Goal: Information Seeking & Learning: Understand process/instructions

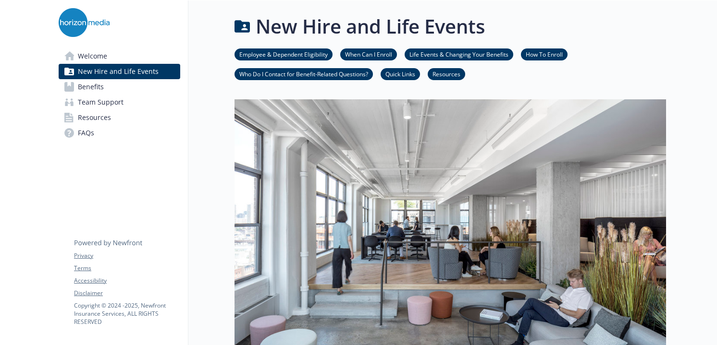
click at [106, 85] on link "Benefits" at bounding box center [119, 86] width 121 height 15
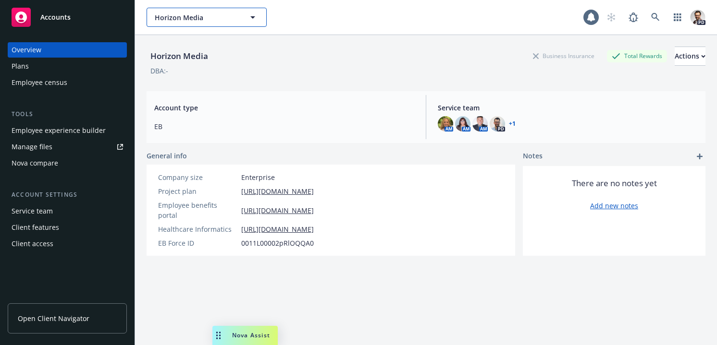
click at [210, 22] on span "Horizon Media" at bounding box center [196, 17] width 83 height 10
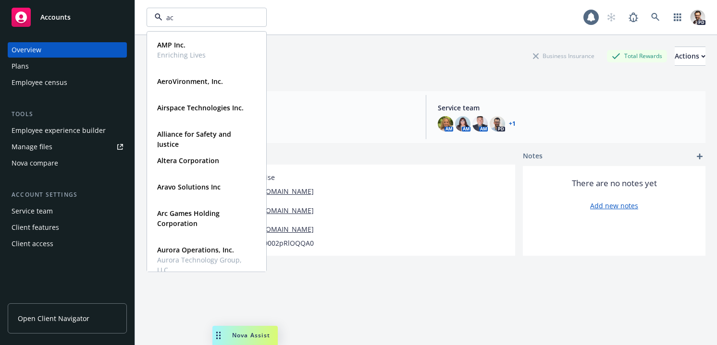
type input "ach"
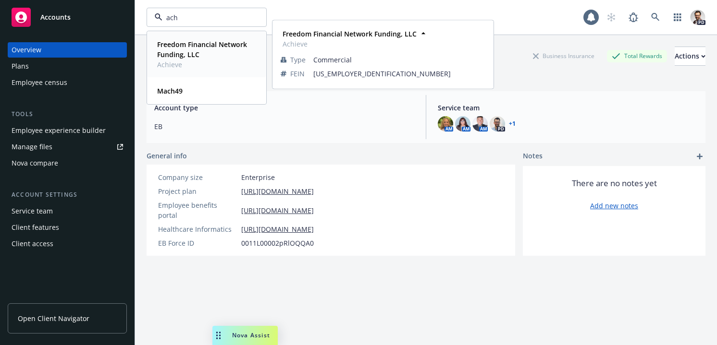
click at [194, 50] on strong "Freedom Financial Network Funding, LLC" at bounding box center [202, 49] width 90 height 19
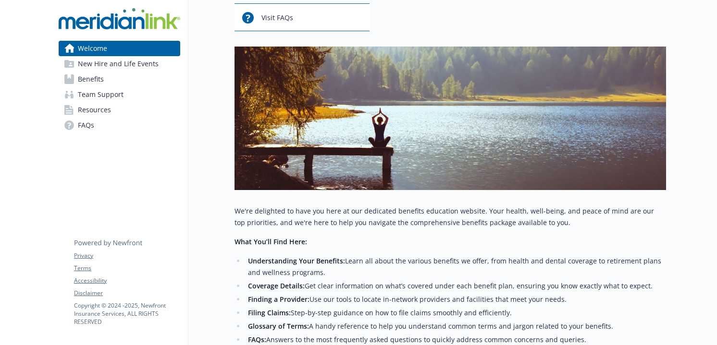
scroll to position [246, 0]
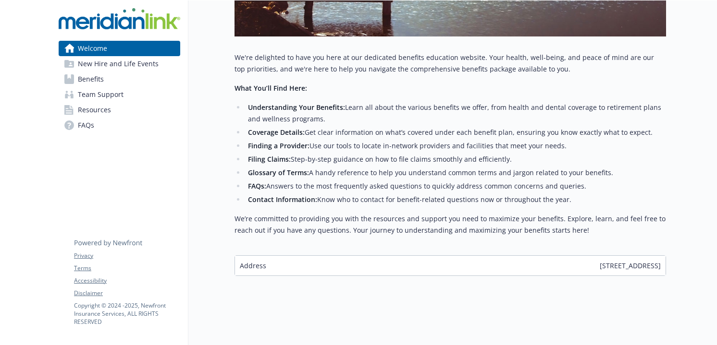
click at [89, 65] on span "New Hire and Life Events" at bounding box center [118, 63] width 81 height 15
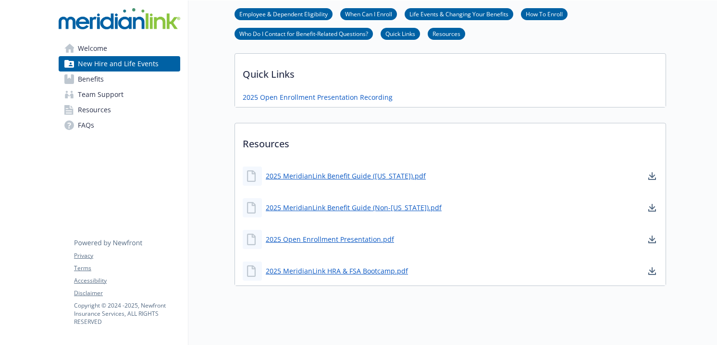
scroll to position [479, 0]
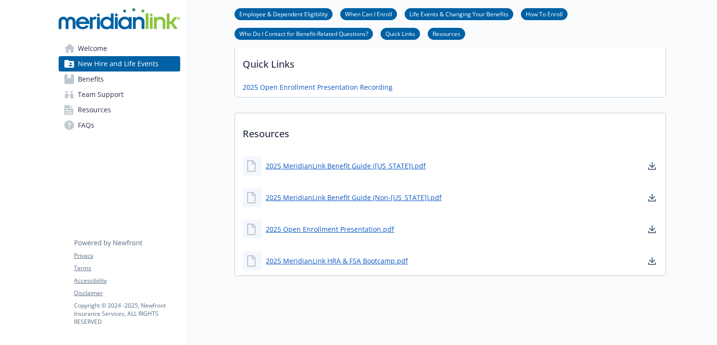
click at [103, 80] on link "Benefits" at bounding box center [119, 79] width 121 height 15
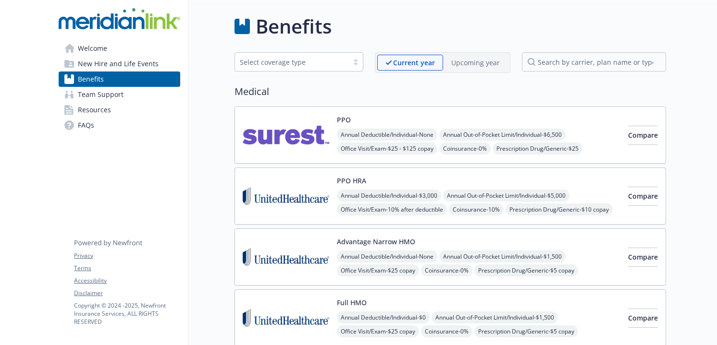
drag, startPoint x: 475, startPoint y: 71, endPoint x: 478, endPoint y: 64, distance: 6.7
click at [475, 71] on div "Current year Upcoming year" at bounding box center [442, 62] width 135 height 21
click at [478, 64] on p "Upcoming year" at bounding box center [475, 63] width 49 height 10
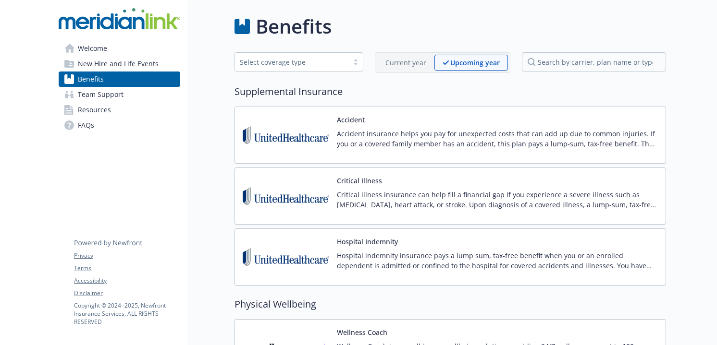
click at [97, 50] on span "Welcome" at bounding box center [92, 48] width 29 height 15
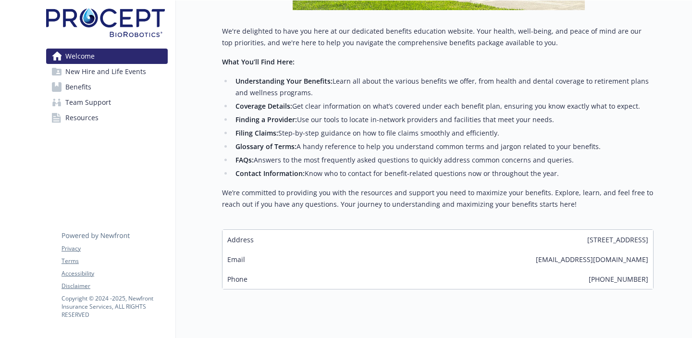
scroll to position [328, 0]
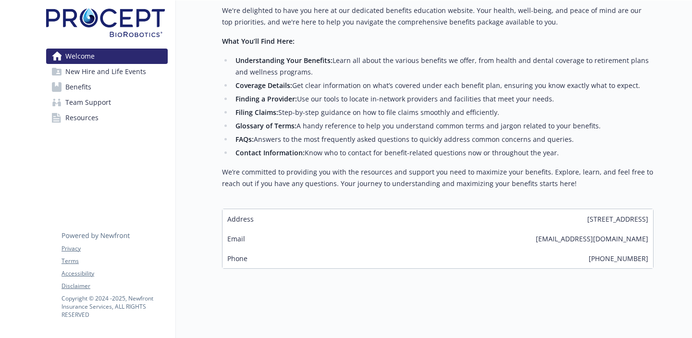
click at [110, 70] on span "New Hire and Life Events" at bounding box center [105, 71] width 81 height 15
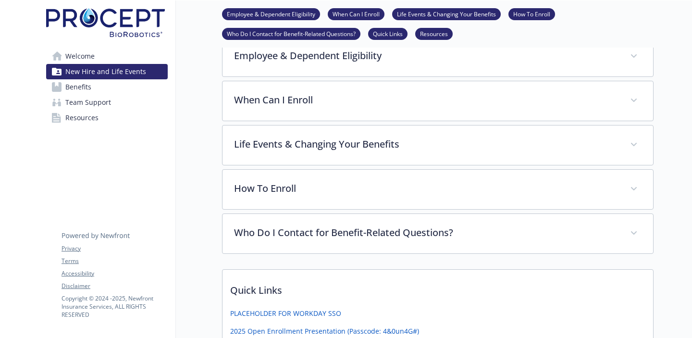
scroll to position [173, 0]
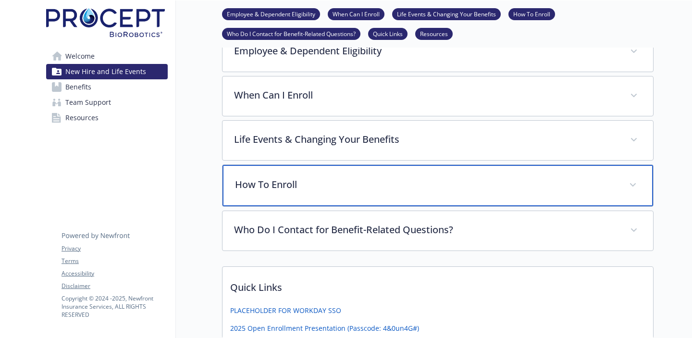
click at [340, 195] on div "How To Enroll" at bounding box center [437, 185] width 430 height 41
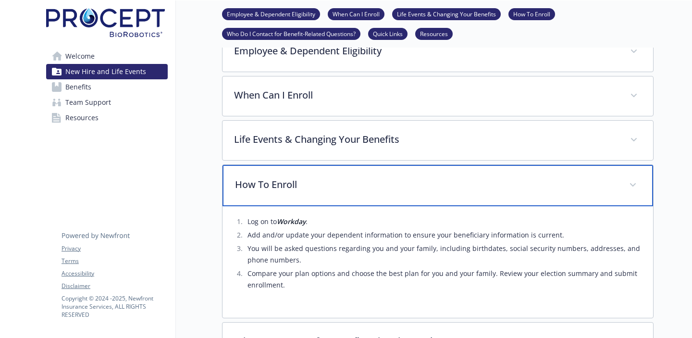
click at [300, 187] on p "How To Enroll" at bounding box center [426, 184] width 382 height 14
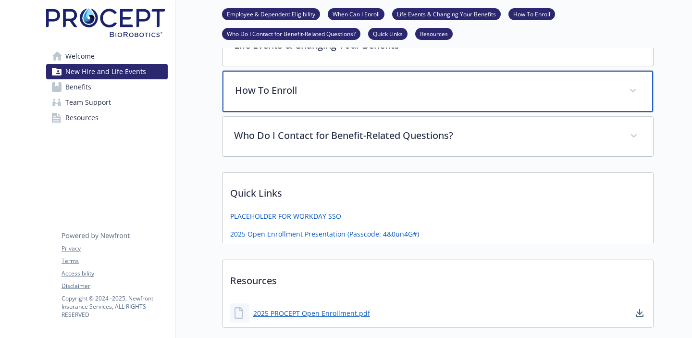
scroll to position [289, 0]
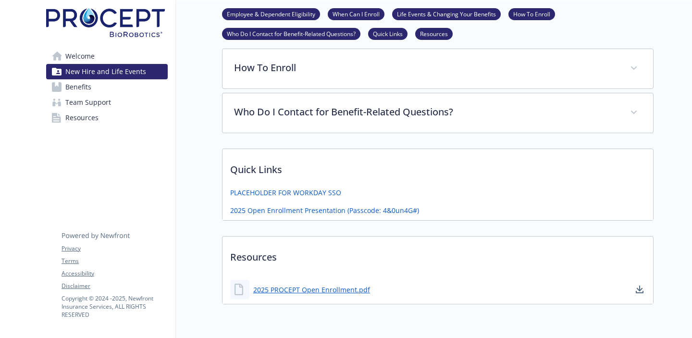
click at [117, 87] on link "Benefits" at bounding box center [106, 86] width 121 height 15
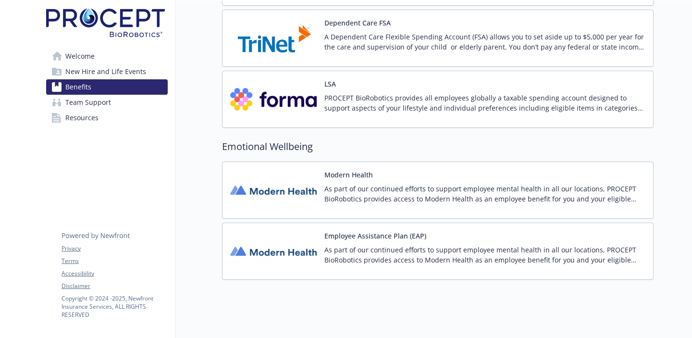
scroll to position [1202, 0]
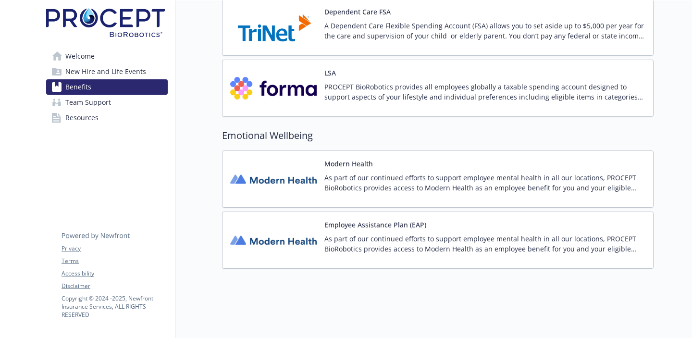
click at [123, 106] on link "Team Support" at bounding box center [106, 102] width 121 height 15
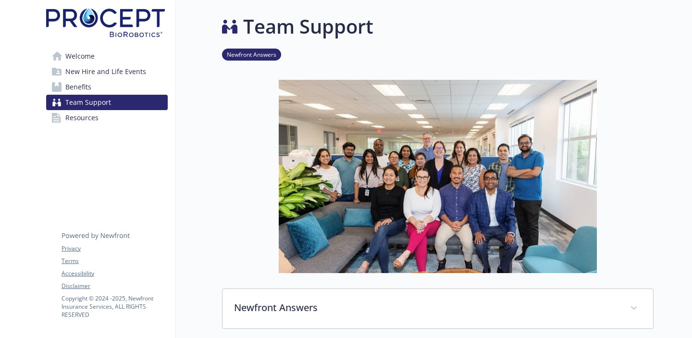
scroll to position [143, 0]
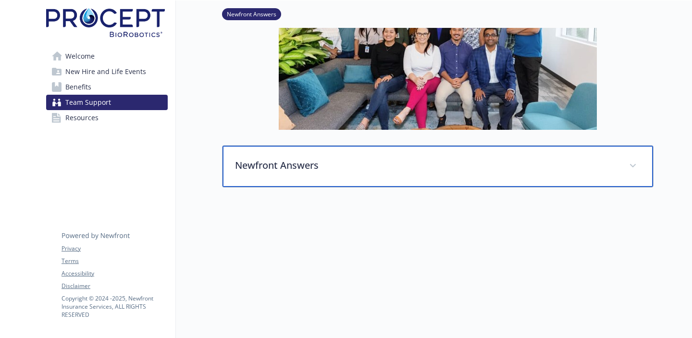
click at [296, 173] on div "Newfront Answers" at bounding box center [437, 166] width 430 height 41
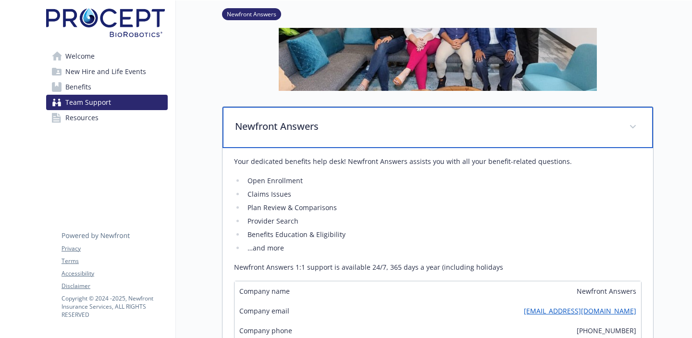
scroll to position [197, 0]
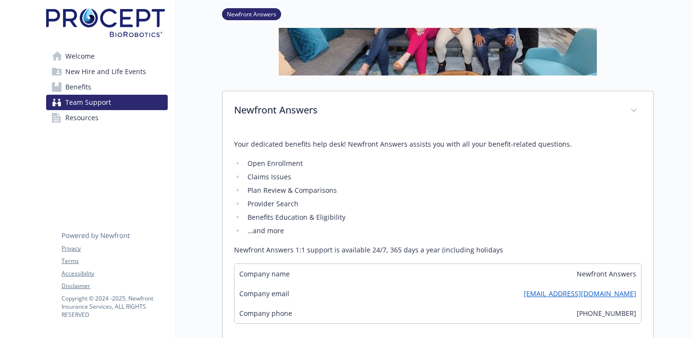
click at [108, 121] on link "Resources" at bounding box center [106, 117] width 121 height 15
